Goal: Information Seeking & Learning: Check status

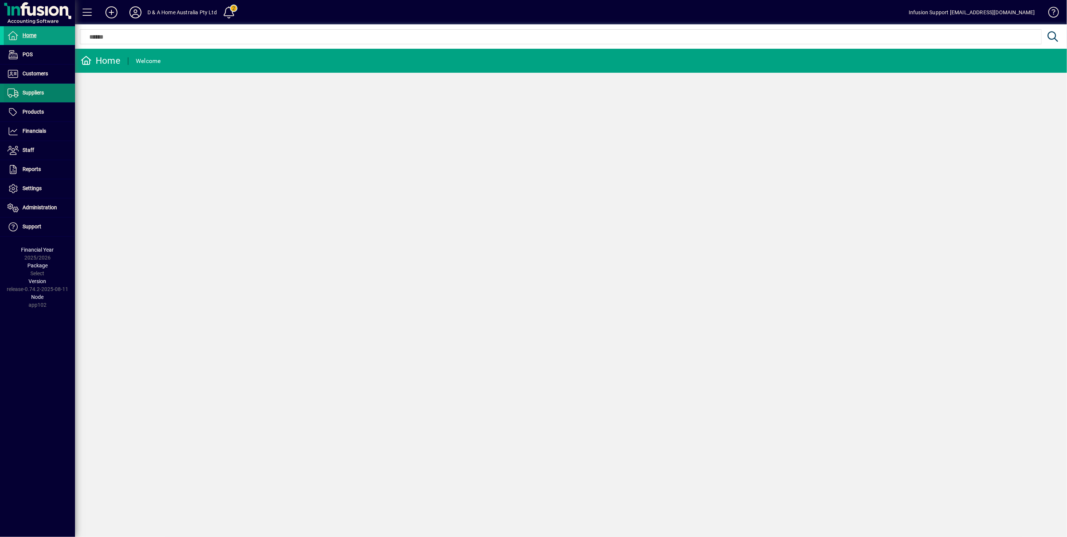
click at [21, 96] on span "Suppliers" at bounding box center [24, 93] width 40 height 9
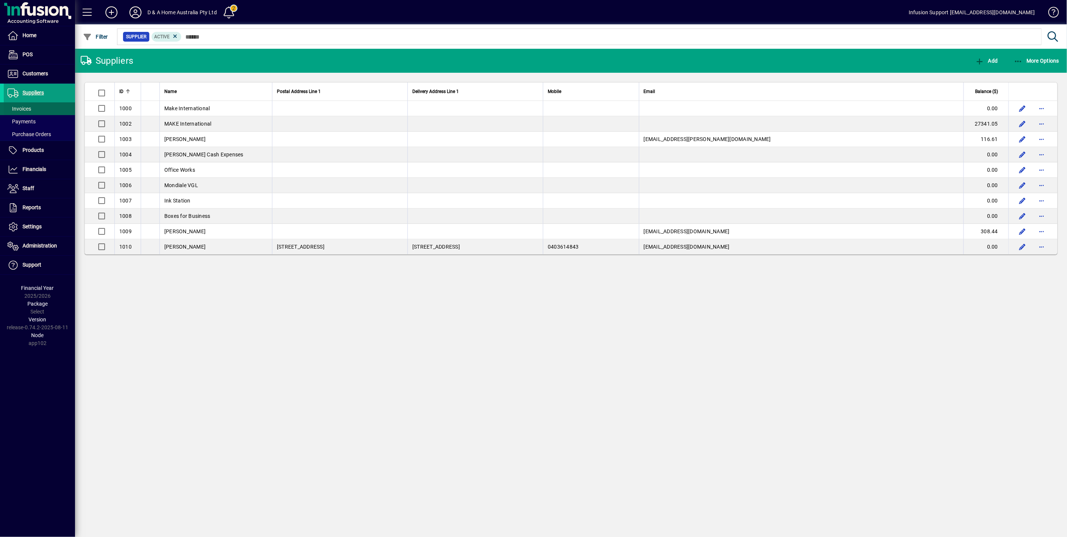
click at [24, 107] on span "Invoices" at bounding box center [20, 109] width 24 height 6
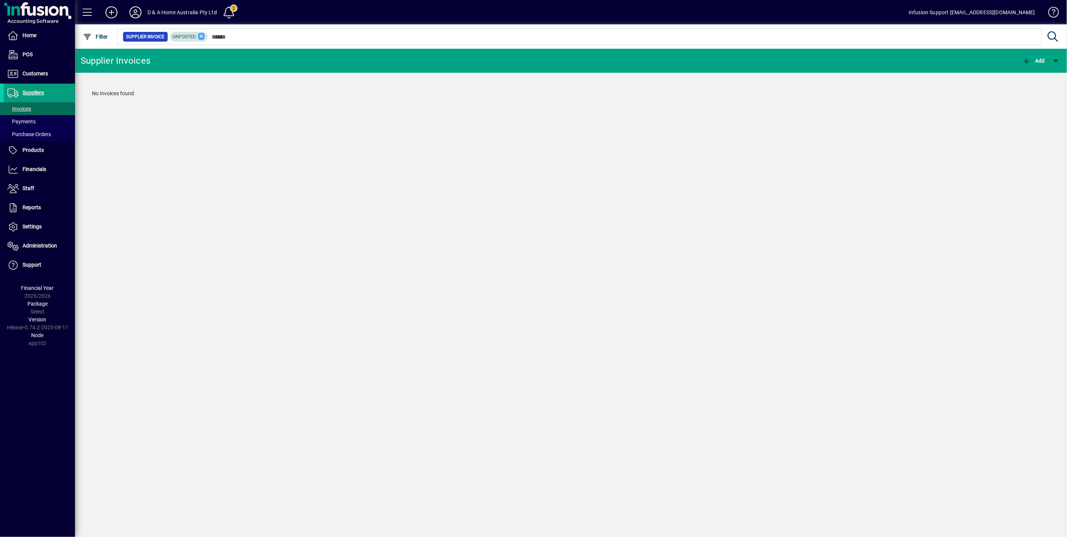
click at [200, 38] on icon at bounding box center [201, 36] width 7 height 7
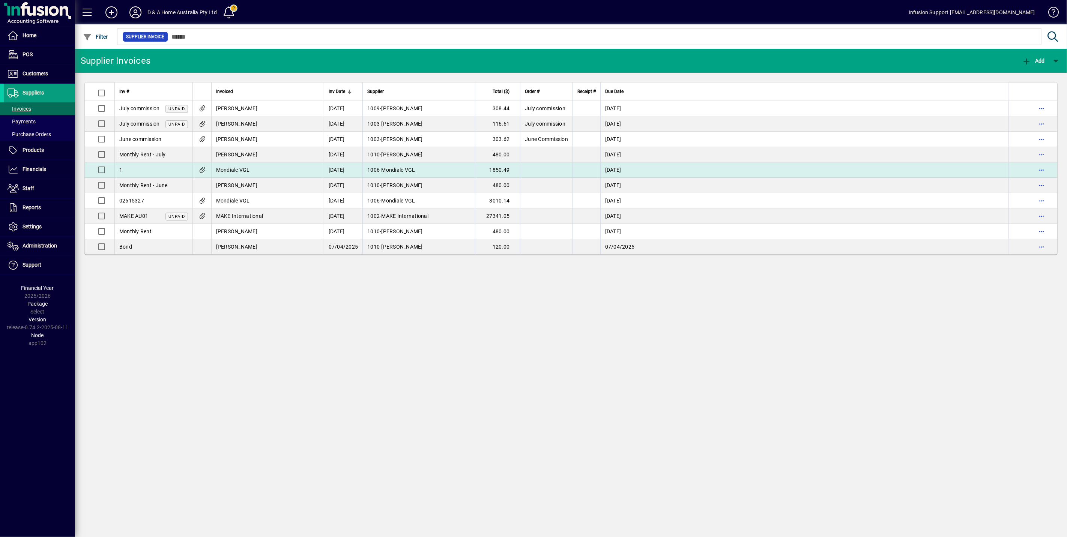
click at [242, 170] on span "Mondiale VGL" at bounding box center [233, 170] width 34 height 6
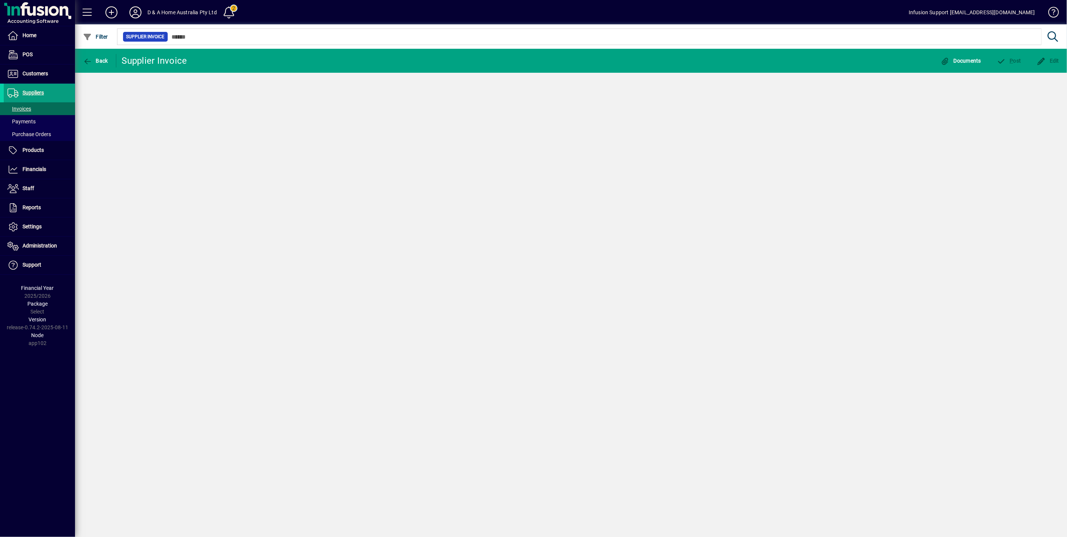
click at [242, 170] on div "Back Supplier Invoice Documents P ost Edit" at bounding box center [571, 293] width 992 height 488
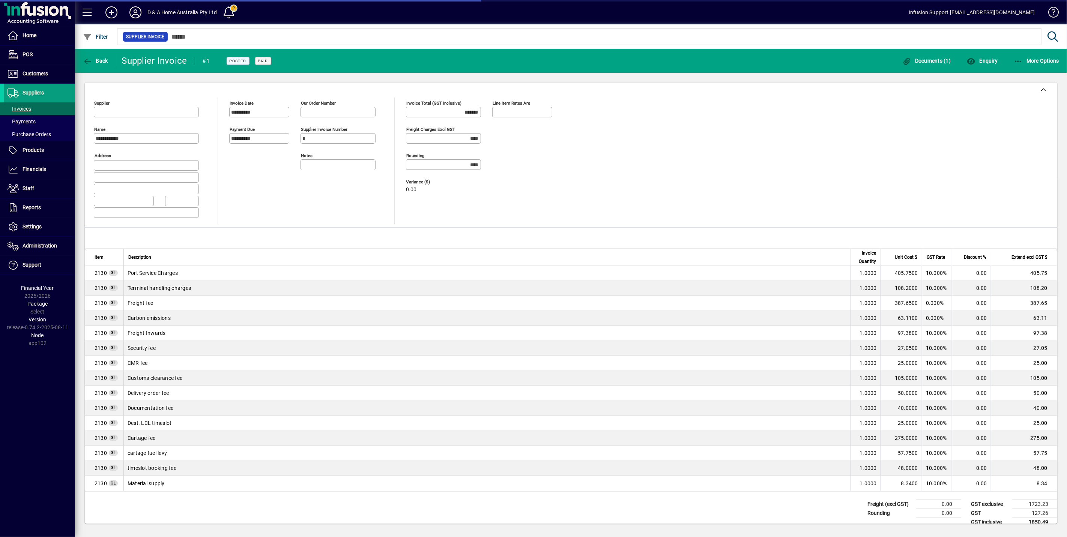
type input "**********"
type input "*********"
click at [587, 326] on td "Carbon emissions" at bounding box center [486, 318] width 727 height 15
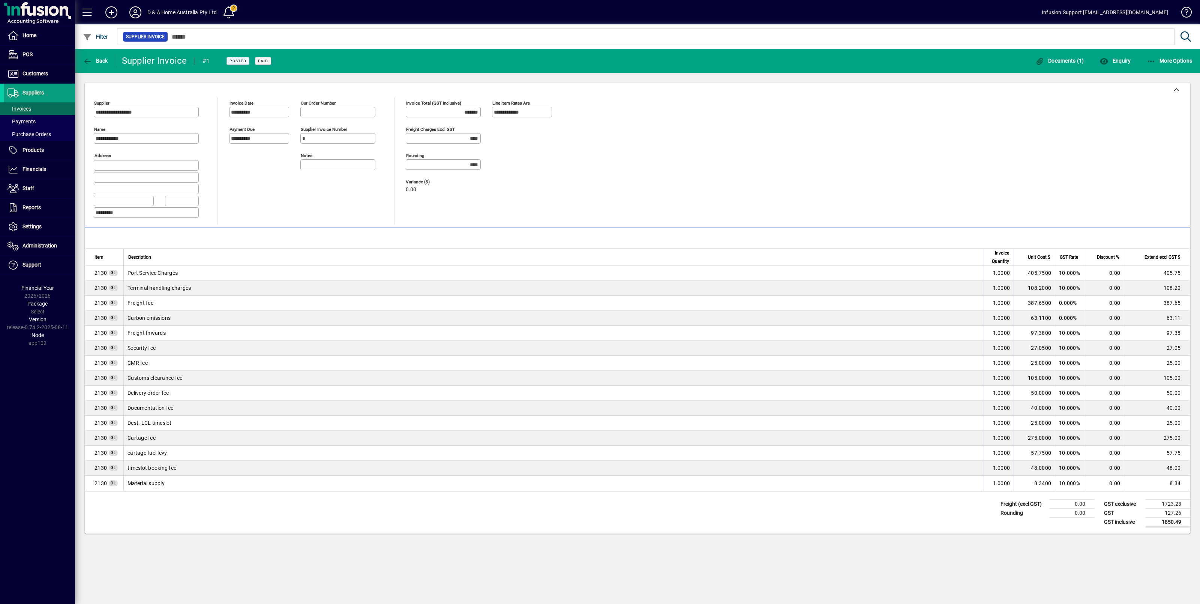
drag, startPoint x: 994, startPoint y: 240, endPoint x: 918, endPoint y: 239, distance: 76.2
click at [918, 239] on mat-toolbar-row "Line Items" at bounding box center [638, 238] width 1106 height 21
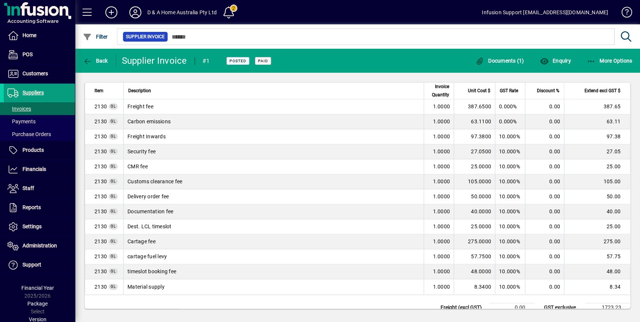
scroll to position [221, 0]
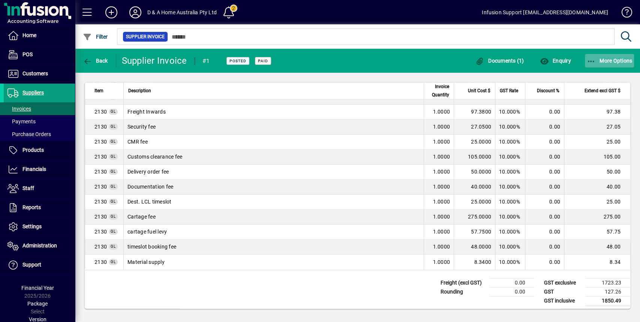
click at [588, 63] on icon "button" at bounding box center [591, 62] width 9 height 8
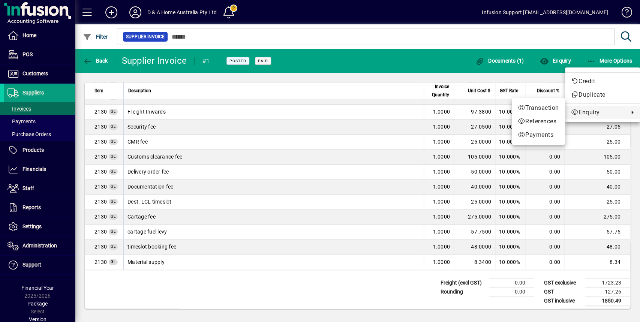
click at [400, 118] on div at bounding box center [320, 161] width 640 height 322
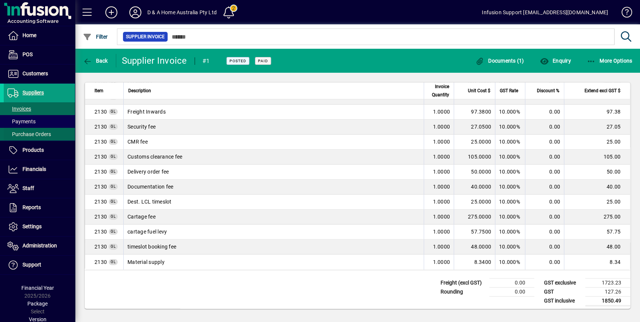
click at [41, 134] on span "Purchase Orders" at bounding box center [30, 134] width 44 height 6
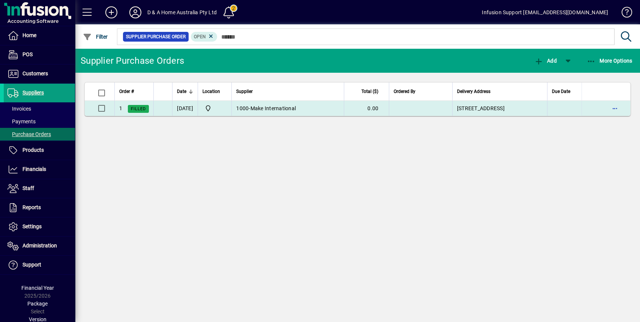
click at [276, 108] on span "Make International" at bounding box center [274, 108] width 46 height 6
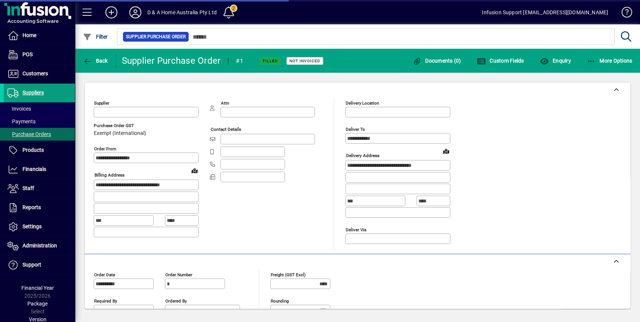
type input "*********"
type input "**********"
type input "*********"
type input "**********"
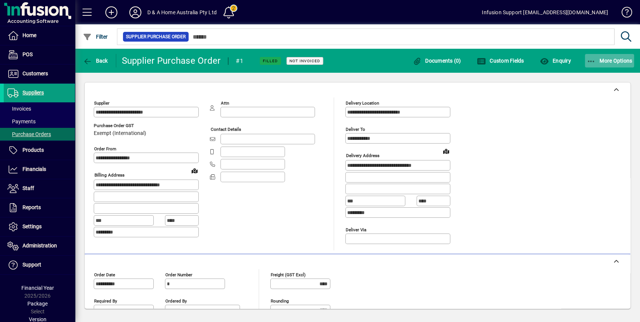
click at [599, 62] on span "More Options" at bounding box center [610, 61] width 46 height 6
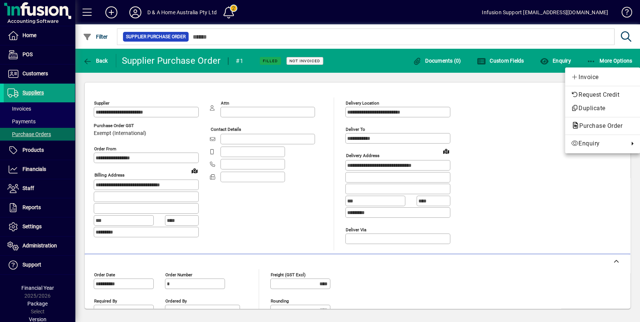
click at [357, 82] on div at bounding box center [320, 161] width 640 height 322
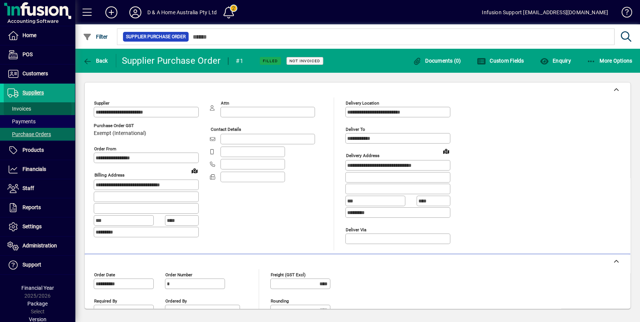
click at [33, 108] on span at bounding box center [39, 109] width 71 height 18
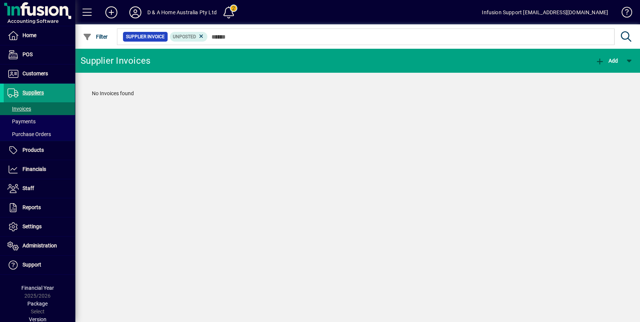
click at [35, 92] on span "Suppliers" at bounding box center [33, 93] width 21 height 6
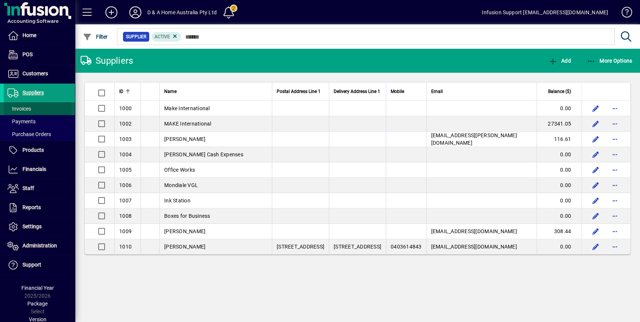
click at [20, 110] on span "Invoices" at bounding box center [20, 109] width 24 height 6
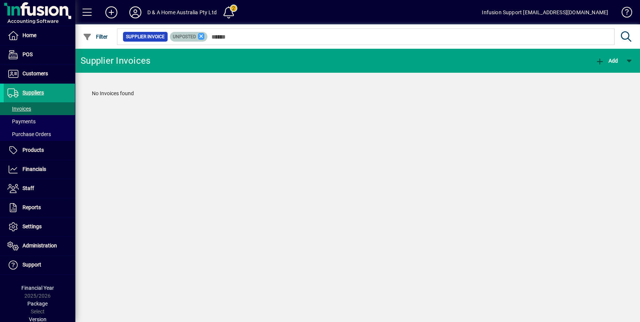
click at [199, 35] on icon at bounding box center [201, 36] width 7 height 7
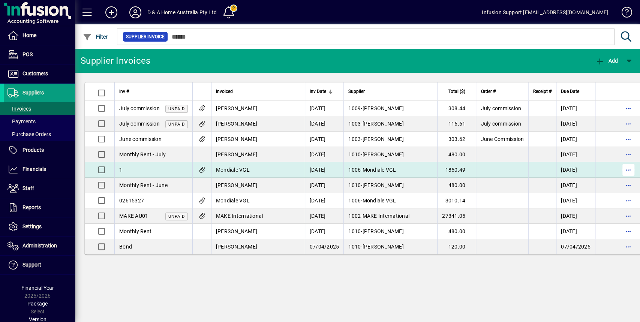
click at [624, 170] on span "button" at bounding box center [629, 170] width 18 height 18
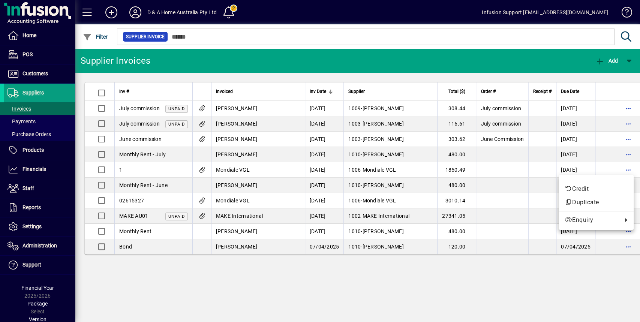
click at [224, 60] on div at bounding box center [320, 161] width 640 height 322
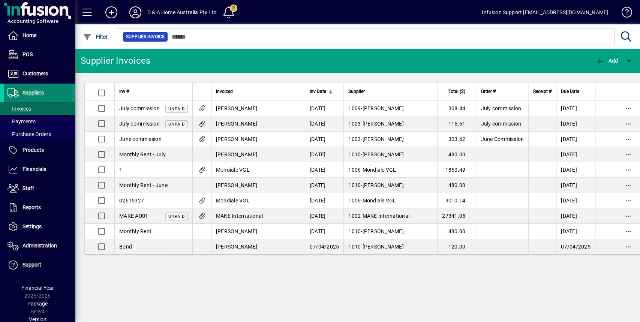
click at [34, 90] on span "Suppliers" at bounding box center [33, 93] width 21 height 6
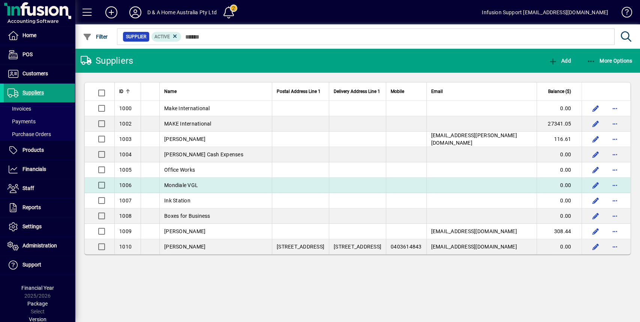
click at [175, 183] on span "Mondiale VGL" at bounding box center [181, 185] width 34 height 6
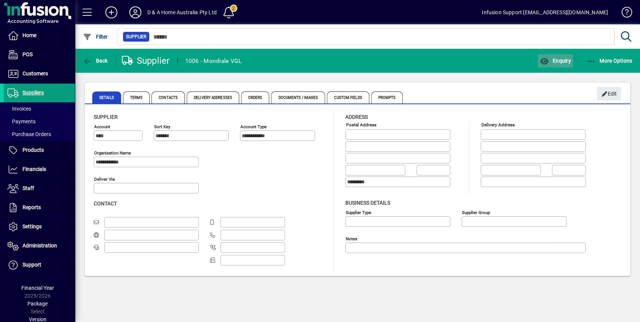
click at [563, 61] on span "Enquiry" at bounding box center [555, 61] width 31 height 6
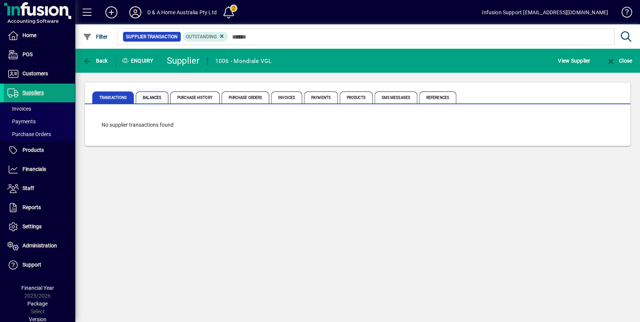
click at [153, 94] on span "Balances" at bounding box center [152, 98] width 33 height 12
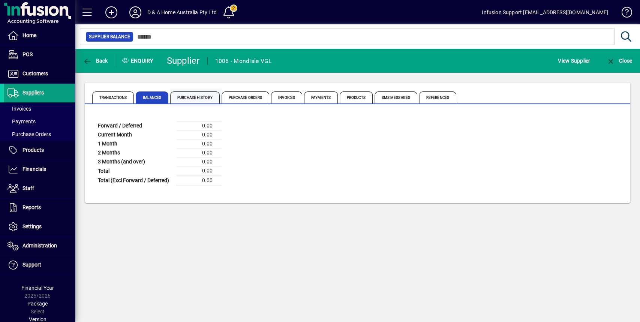
click at [187, 94] on span "Purchase History" at bounding box center [195, 98] width 50 height 12
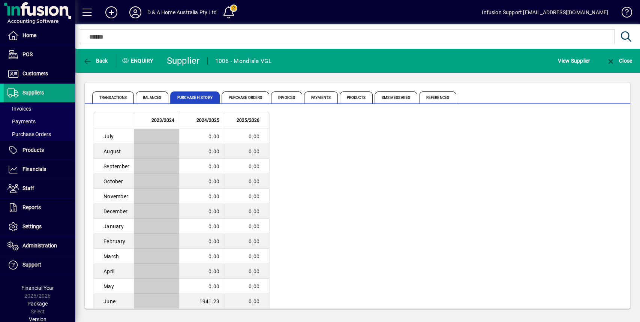
click at [348, 182] on div "2023/2024 2024/2025 2025/2026 July 0.00 0.00 August 0.00 0.00 September 0.00 0.…" at bounding box center [358, 219] width 528 height 215
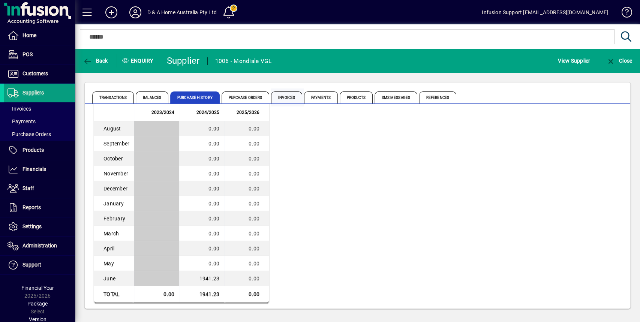
click at [293, 97] on span "Invoices" at bounding box center [286, 98] width 31 height 12
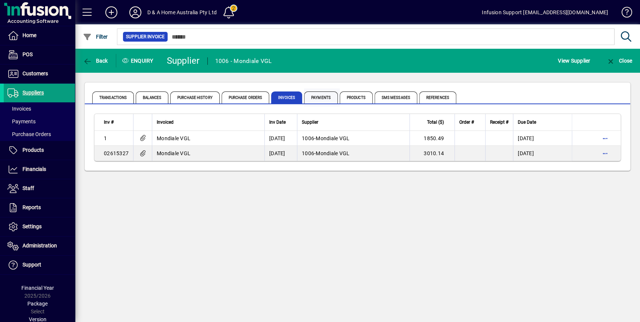
click at [324, 97] on span "Payments" at bounding box center [321, 98] width 34 height 12
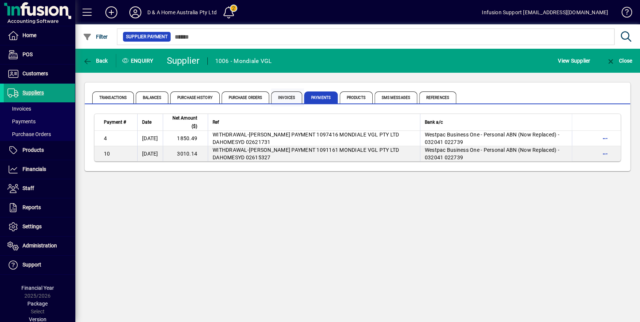
click at [289, 99] on span "Invoices" at bounding box center [286, 98] width 31 height 12
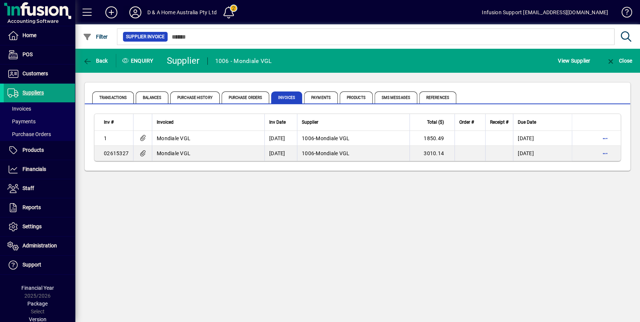
click at [132, 13] on icon at bounding box center [135, 12] width 15 height 12
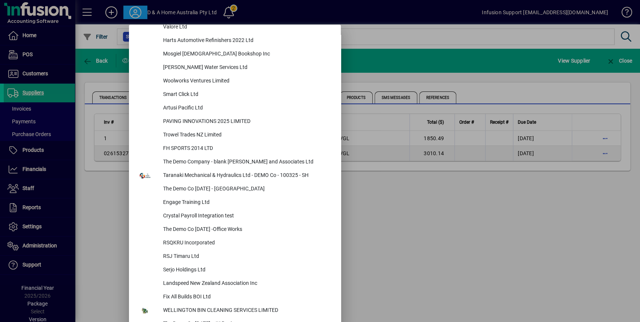
scroll to position [3184, 0]
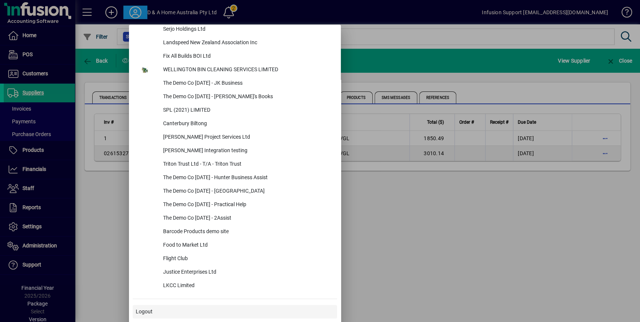
click at [141, 315] on span at bounding box center [235, 312] width 204 height 18
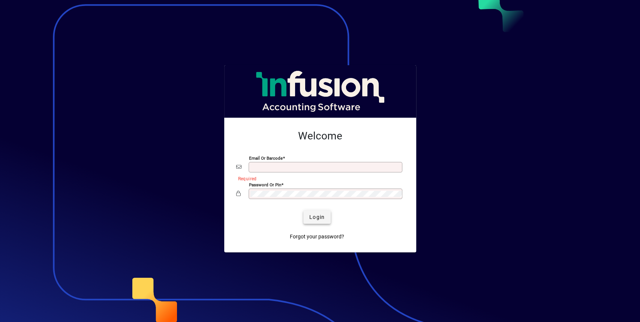
type input "**********"
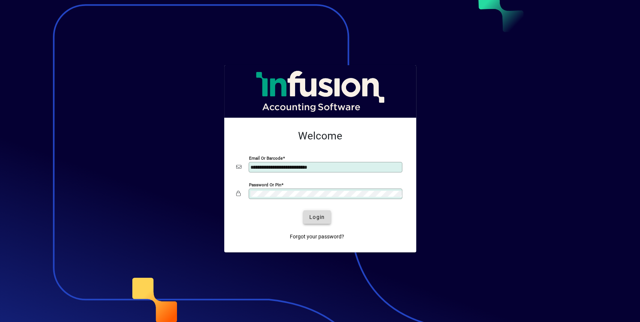
click at [317, 221] on span "Login" at bounding box center [316, 217] width 15 height 8
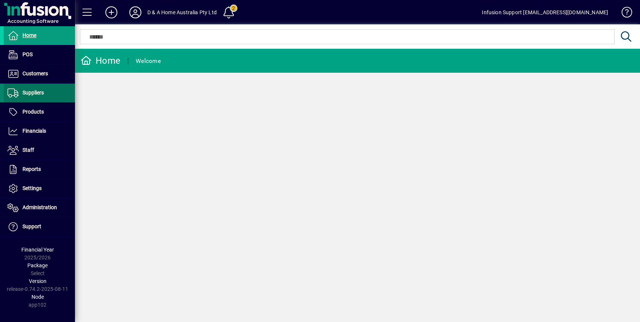
click at [38, 95] on span "Suppliers" at bounding box center [33, 93] width 21 height 6
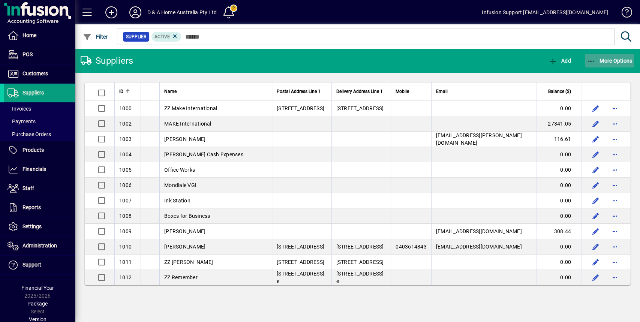
click at [612, 60] on span "More Options" at bounding box center [610, 61] width 46 height 6
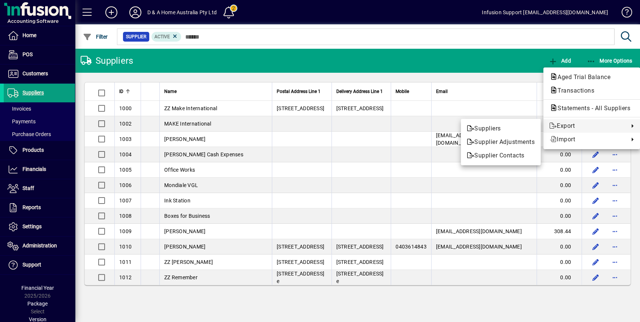
click at [514, 58] on div at bounding box center [320, 161] width 640 height 322
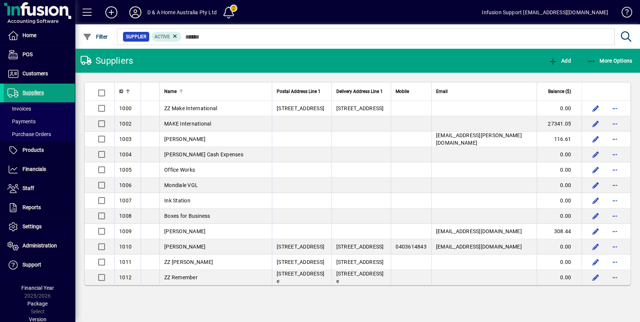
click at [215, 95] on div "Name" at bounding box center [215, 91] width 103 height 8
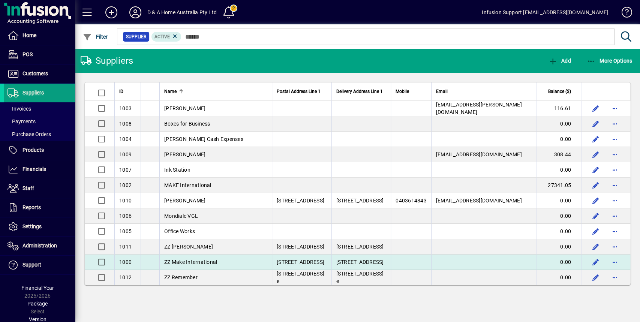
click at [198, 263] on span "ZZ Make International" at bounding box center [190, 262] width 53 height 6
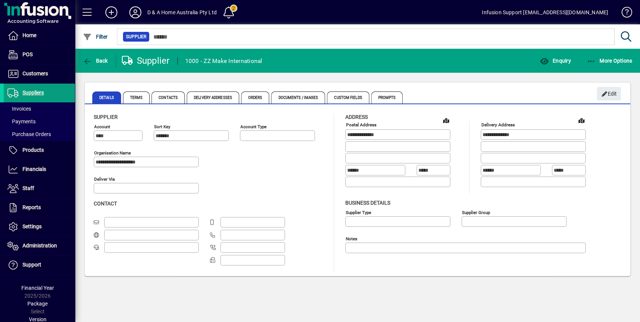
type input "**********"
click at [562, 59] on span "Enquiry" at bounding box center [555, 61] width 31 height 6
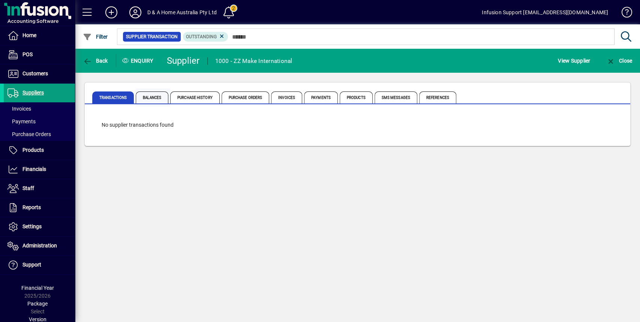
click at [157, 95] on span "Balances" at bounding box center [152, 98] width 33 height 12
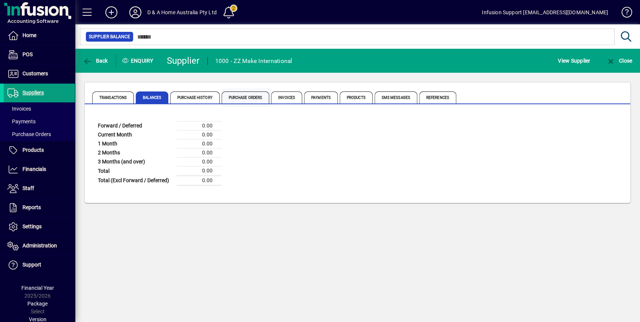
click at [255, 96] on span "Purchase Orders" at bounding box center [246, 98] width 48 height 12
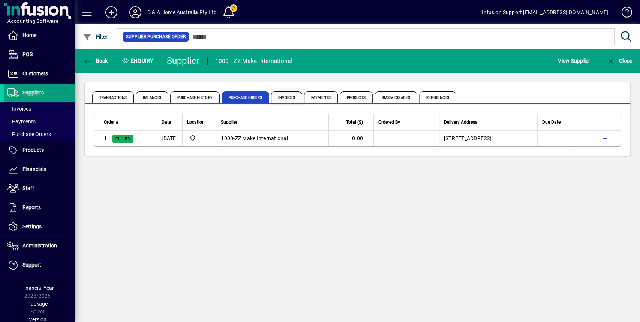
click at [280, 96] on span "Invoices" at bounding box center [286, 98] width 31 height 12
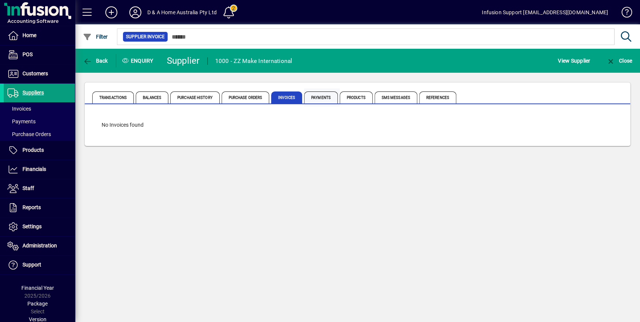
click at [320, 96] on span "Payments" at bounding box center [321, 98] width 34 height 12
click at [248, 96] on span "Purchase Orders" at bounding box center [246, 98] width 48 height 12
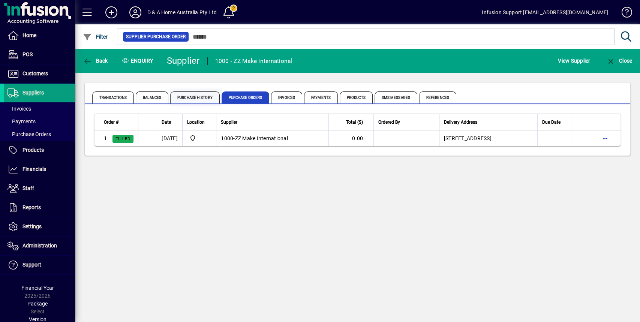
click at [191, 96] on span "Purchase History" at bounding box center [195, 98] width 50 height 12
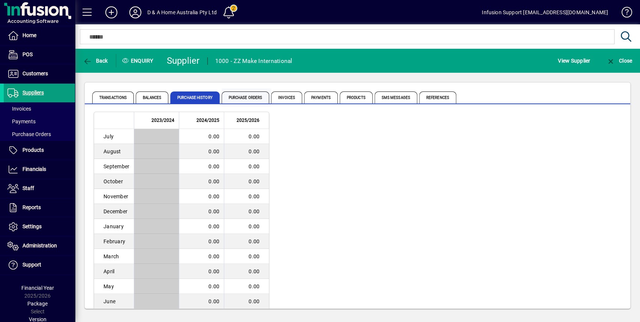
click at [243, 100] on span "Purchase Orders" at bounding box center [246, 98] width 48 height 12
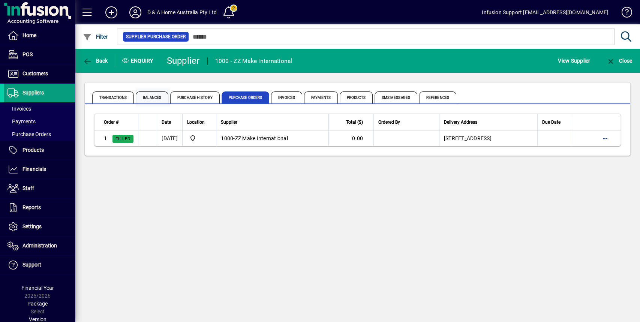
click at [149, 101] on span "Balances" at bounding box center [152, 98] width 33 height 12
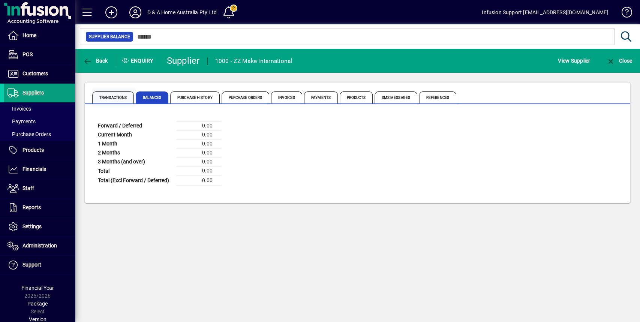
click at [108, 98] on span "Transactions" at bounding box center [113, 98] width 42 height 12
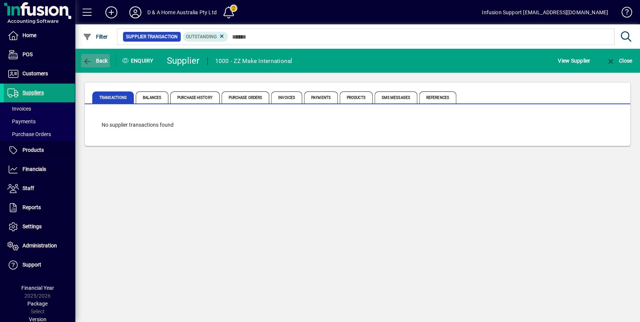
click at [90, 60] on icon "button" at bounding box center [87, 62] width 9 height 8
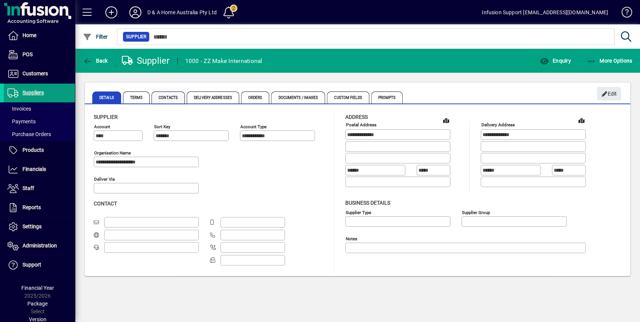
type input "**********"
click at [88, 61] on icon "button" at bounding box center [87, 62] width 9 height 8
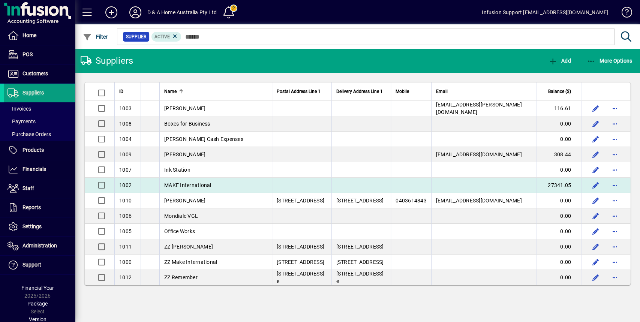
click at [197, 182] on span "MAKE International" at bounding box center [187, 185] width 47 height 6
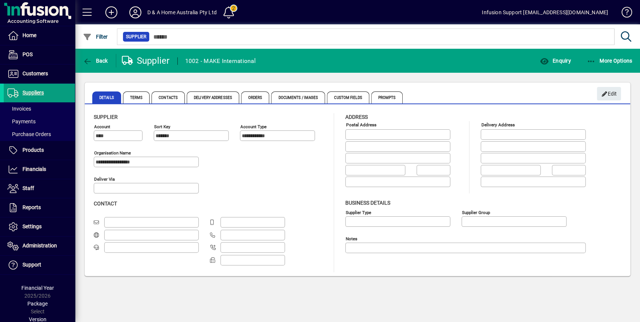
type input "**********"
click at [559, 63] on span "Enquiry" at bounding box center [555, 61] width 31 height 6
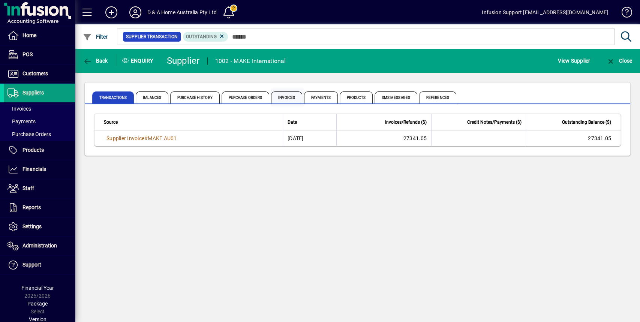
click at [292, 100] on span "Invoices" at bounding box center [286, 98] width 31 height 12
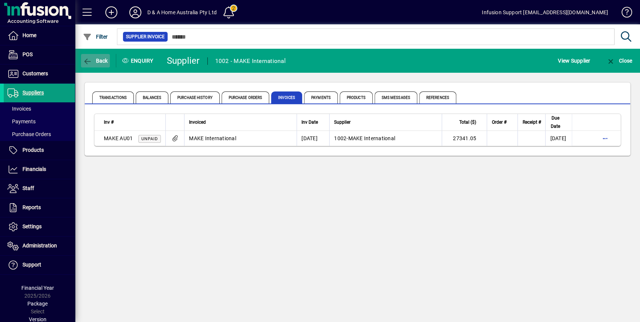
click at [101, 62] on span "Back" at bounding box center [95, 61] width 25 height 6
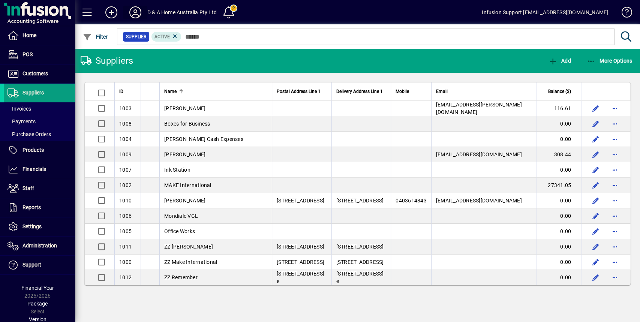
click at [135, 10] on icon at bounding box center [135, 12] width 15 height 12
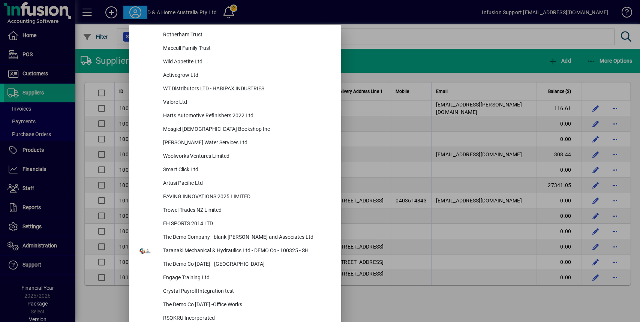
scroll to position [3184, 0]
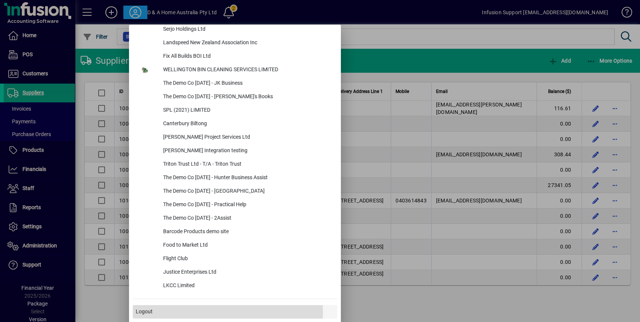
click at [140, 312] on span "Logout" at bounding box center [144, 312] width 17 height 8
